Goal: Task Accomplishment & Management: Use online tool/utility

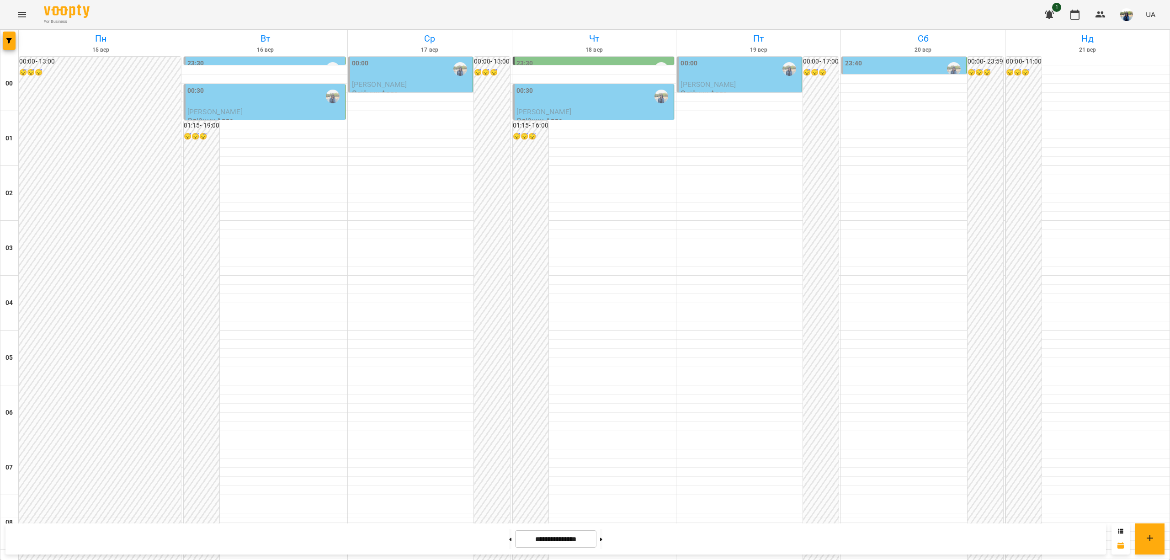
scroll to position [671, 0]
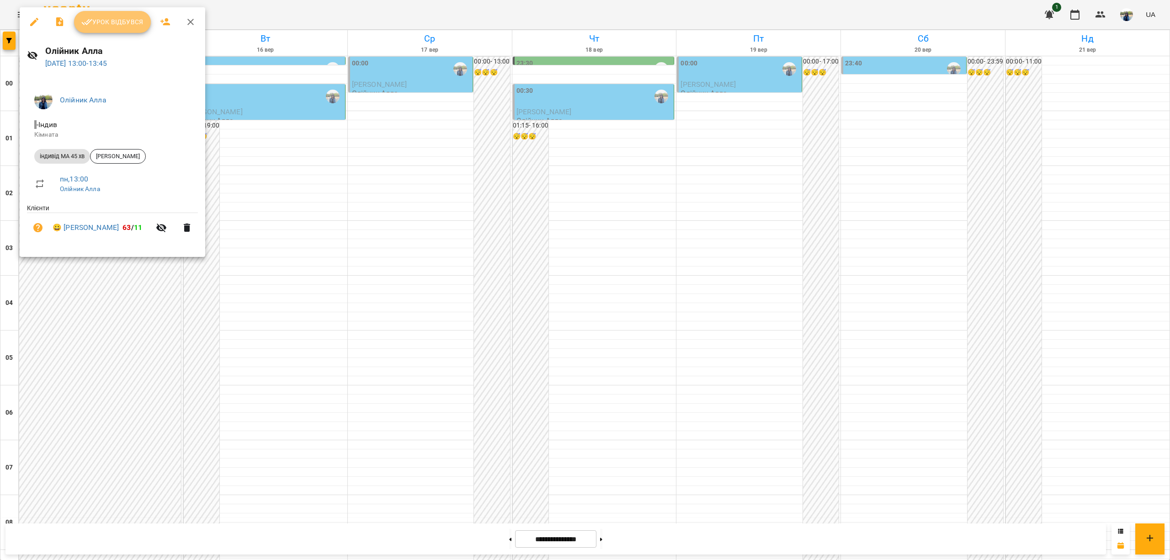
click at [127, 24] on span "Урок відбувся" at bounding box center [112, 21] width 62 height 11
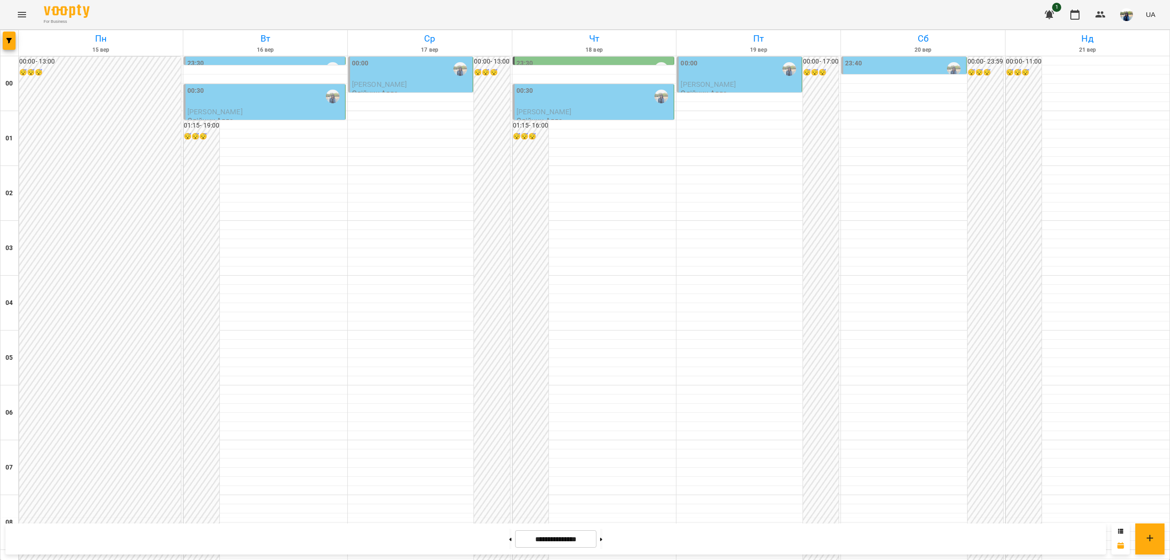
scroll to position [670, 0]
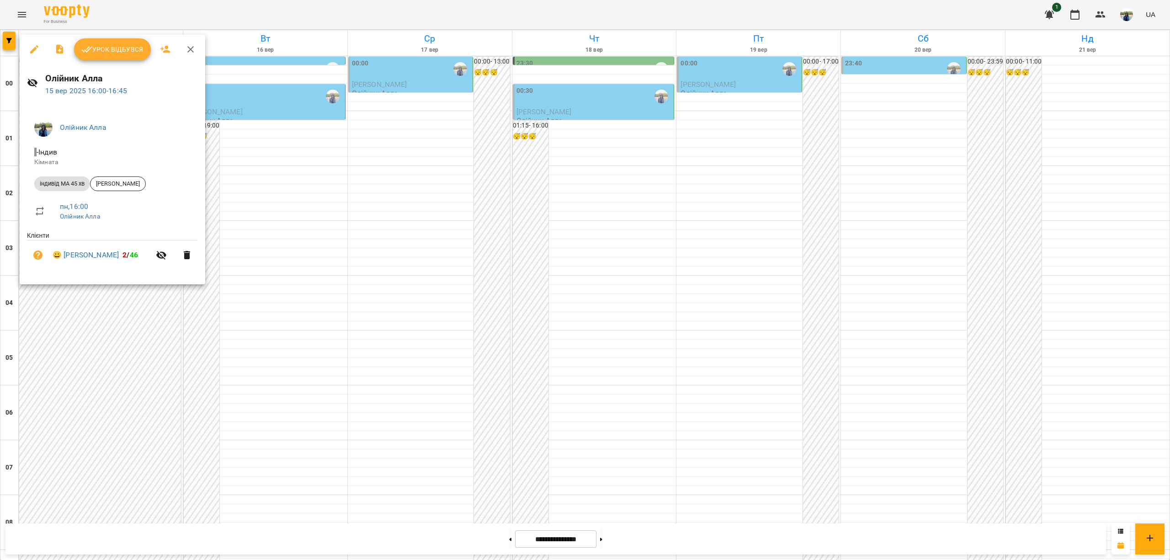
click at [191, 48] on icon "button" at bounding box center [190, 49] width 6 height 6
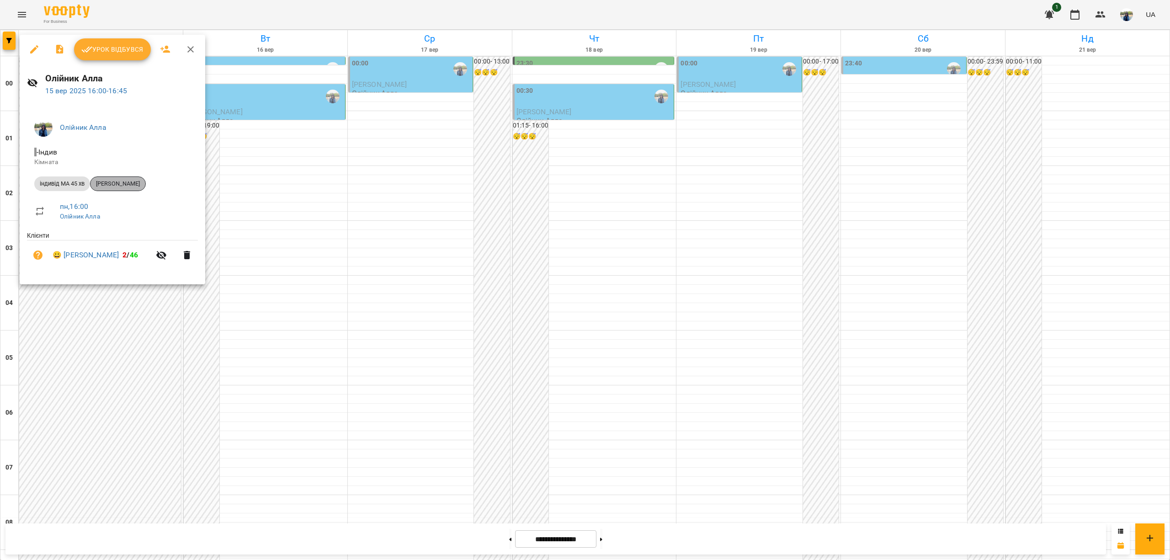
click at [123, 184] on span "[PERSON_NAME]" at bounding box center [118, 184] width 55 height 8
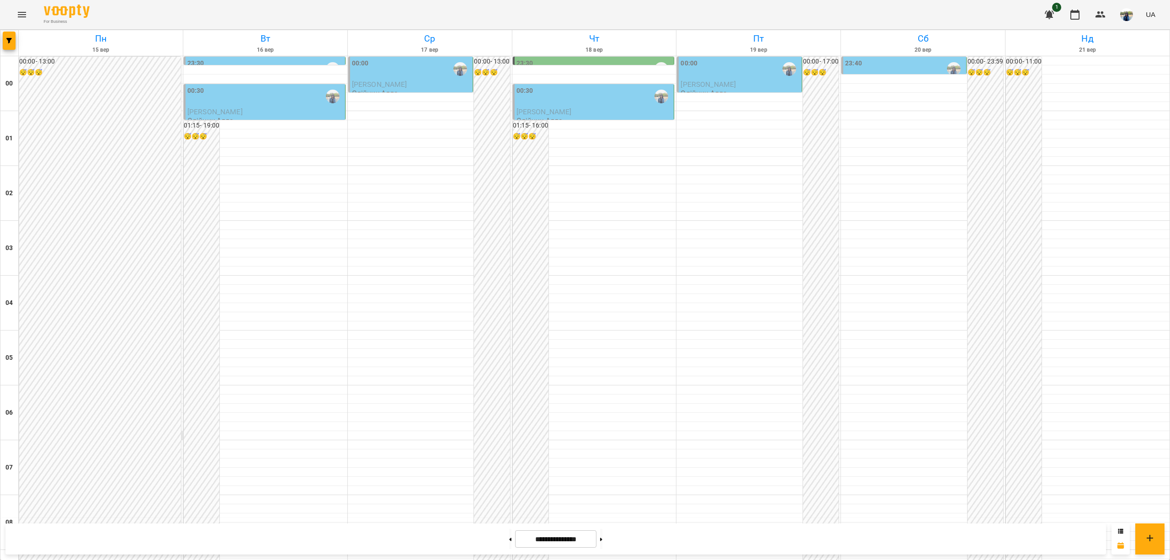
scroll to position [731, 0]
click at [17, 17] on icon "Menu" at bounding box center [21, 14] width 11 height 11
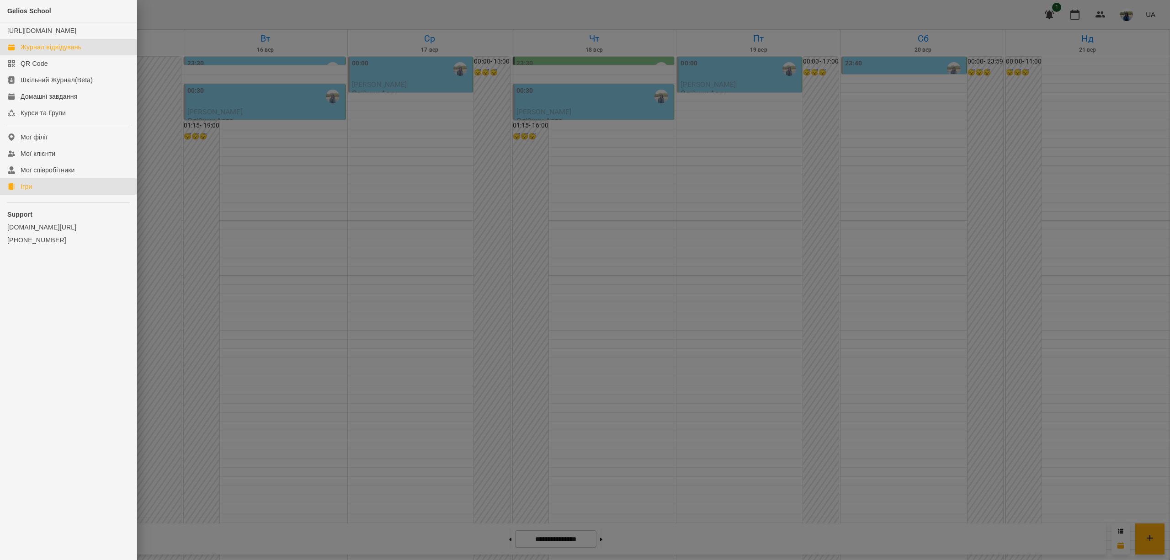
click at [34, 195] on link "Ігри" at bounding box center [68, 186] width 137 height 16
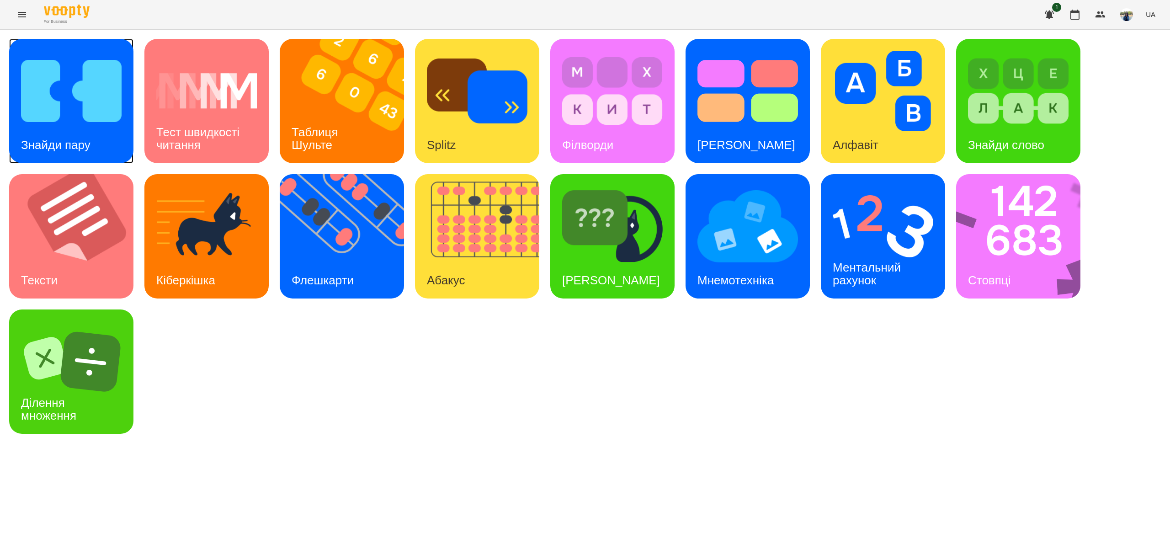
click at [70, 97] on img at bounding box center [71, 91] width 101 height 80
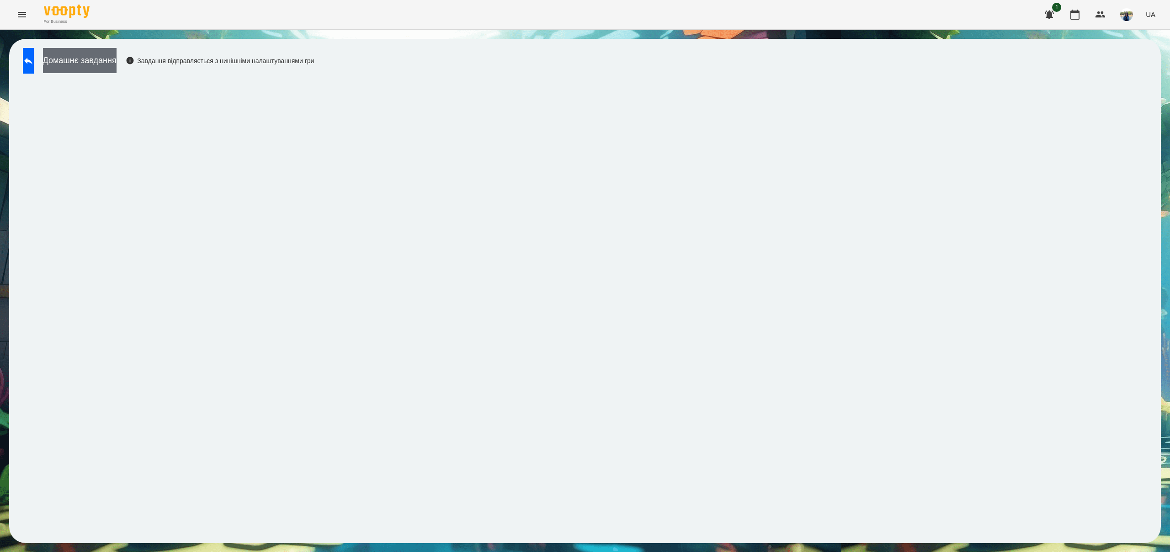
click at [109, 61] on button "Домашнє завдання" at bounding box center [80, 60] width 74 height 25
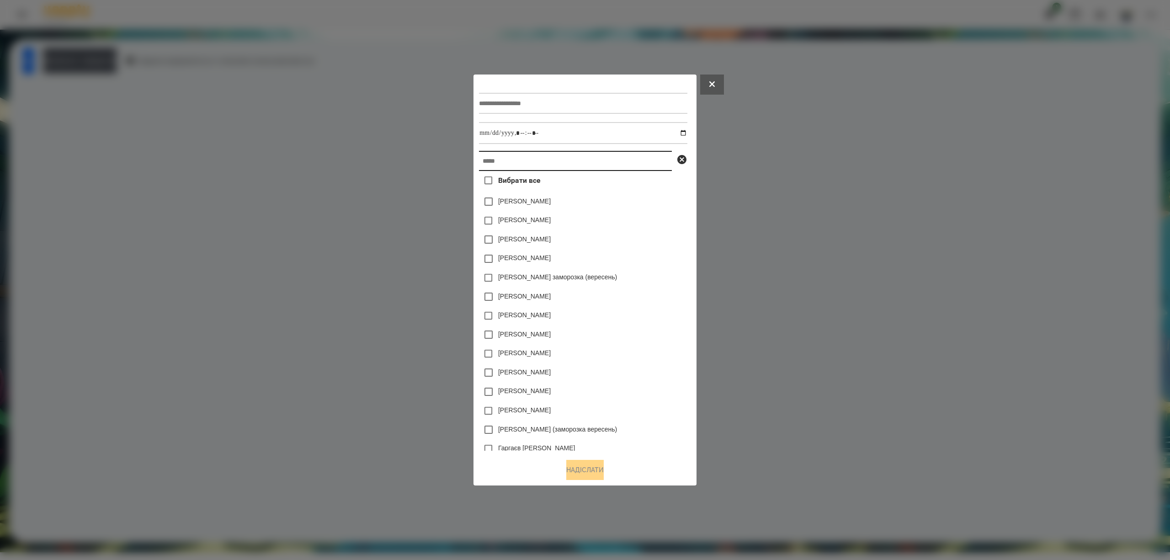
click at [555, 161] on input "text" at bounding box center [575, 161] width 193 height 20
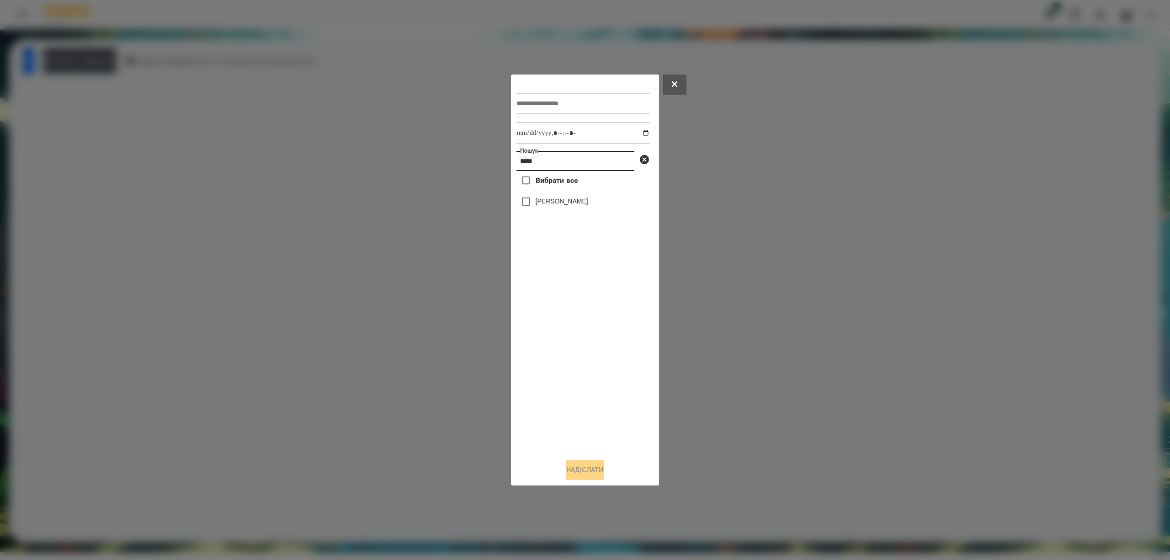
type input "*****"
click at [636, 132] on input "datetime-local" at bounding box center [583, 133] width 133 height 22
type input "**********"
click at [596, 106] on input "text" at bounding box center [583, 103] width 133 height 21
type input "**"
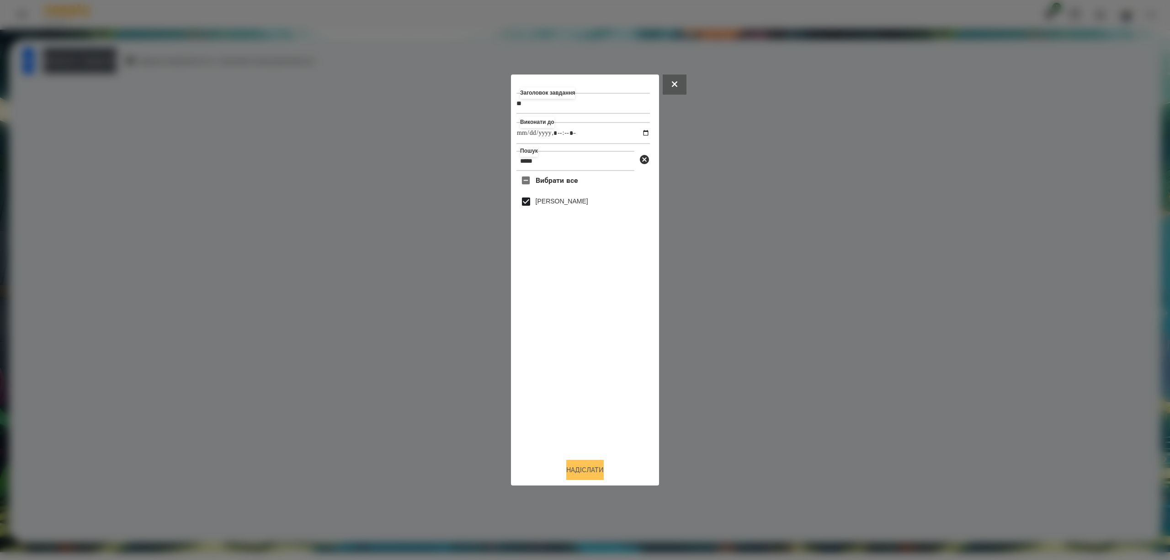
click at [589, 470] on button "Надіслати" at bounding box center [584, 470] width 37 height 20
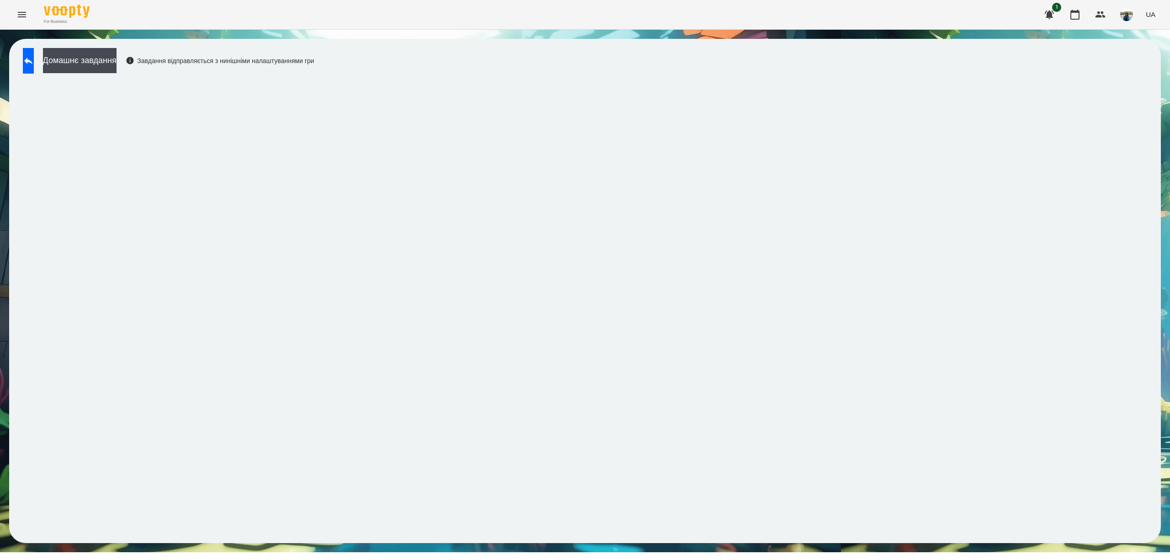
click at [37, 61] on div "Не вдалося надіслати завдання жодному клієнту. Будь ласка, спробуйте ще раз. ✕" at bounding box center [80, 30] width 160 height 61
click at [32, 61] on icon at bounding box center [28, 61] width 8 height 7
